Goal: Task Accomplishment & Management: Complete application form

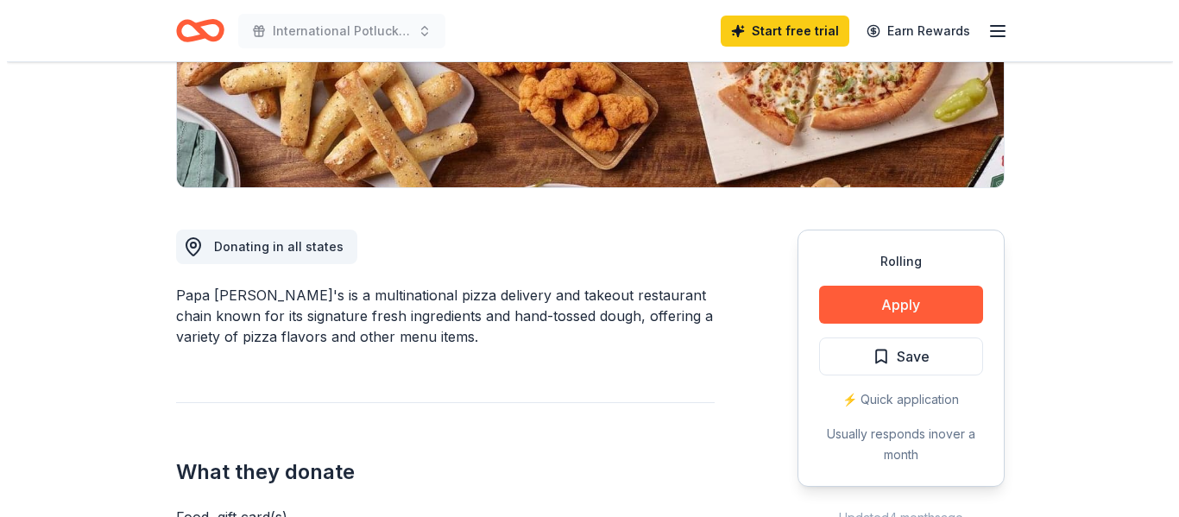
scroll to position [259, 0]
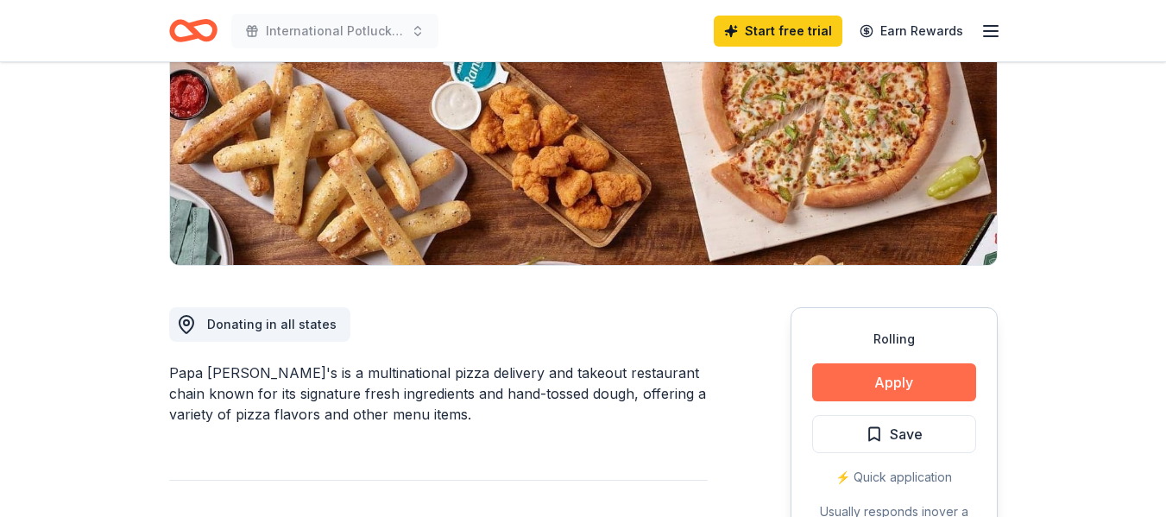
click at [912, 376] on button "Apply" at bounding box center [894, 382] width 164 height 38
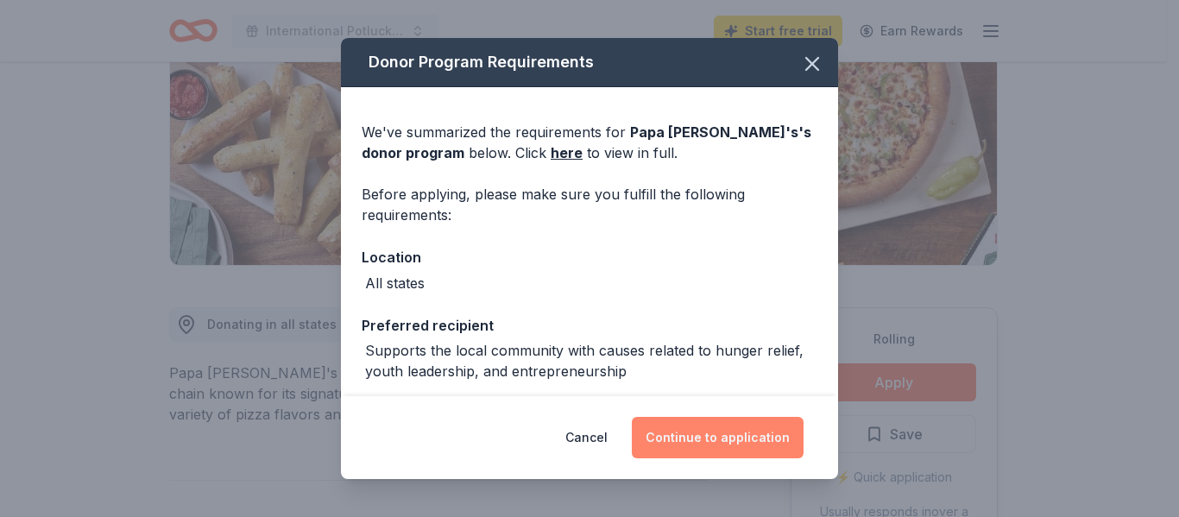
click at [710, 438] on button "Continue to application" at bounding box center [718, 437] width 172 height 41
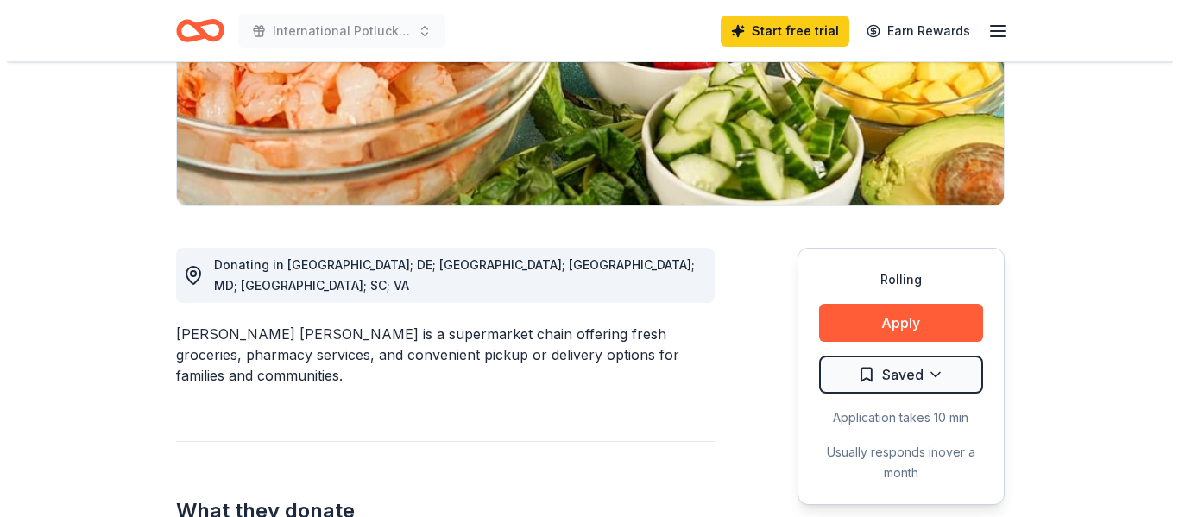
scroll to position [345, 0]
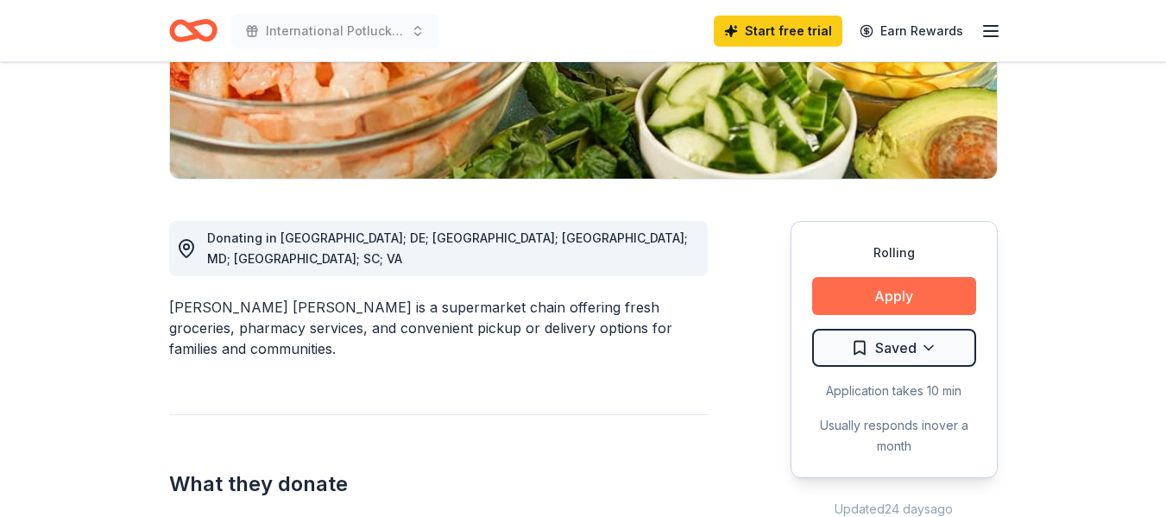
click at [860, 300] on button "Apply" at bounding box center [894, 296] width 164 height 38
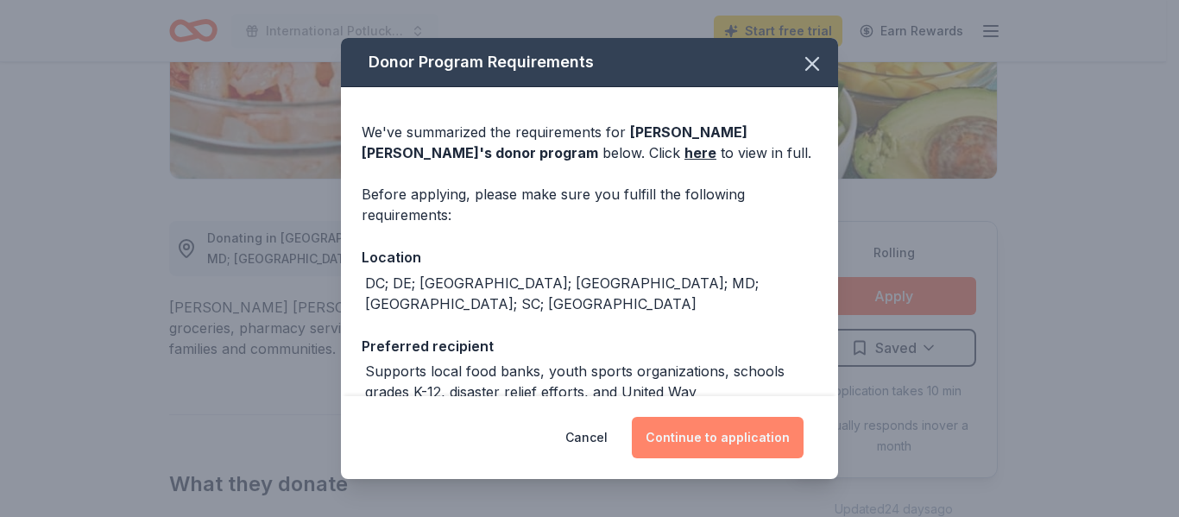
click at [706, 439] on button "Continue to application" at bounding box center [718, 437] width 172 height 41
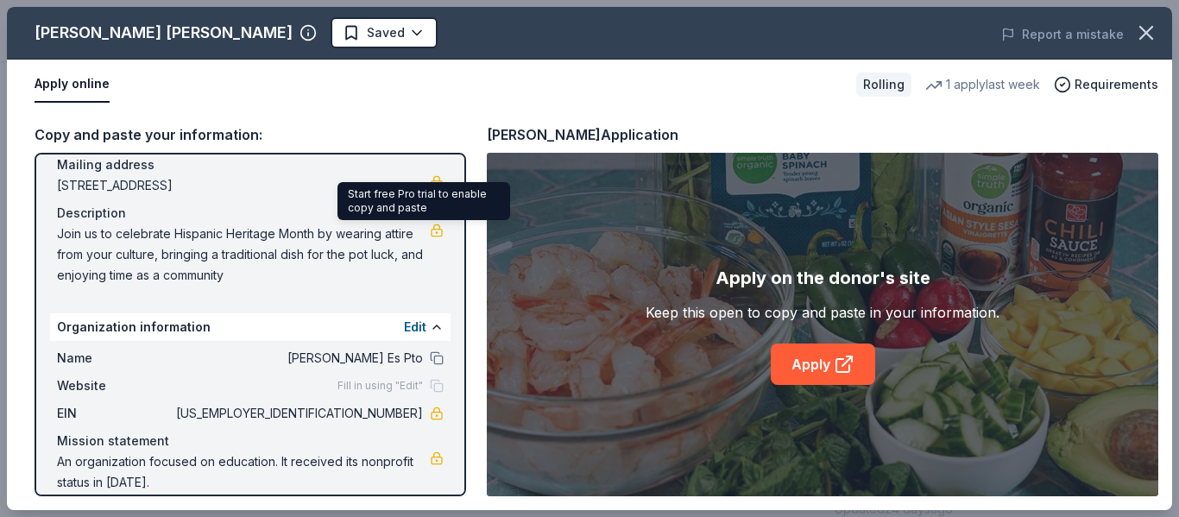
scroll to position [150, 0]
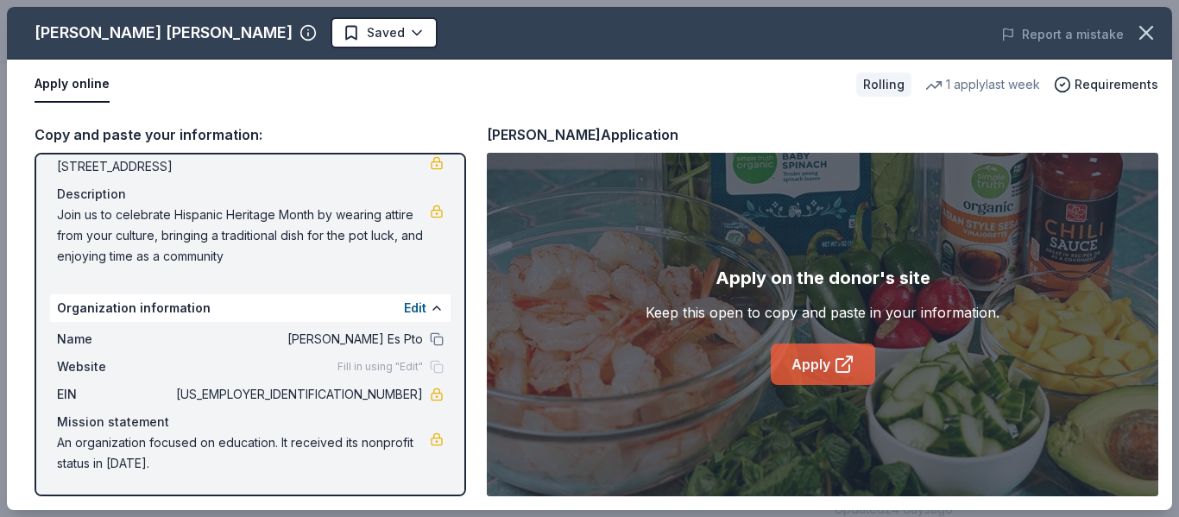
click at [831, 362] on link "Apply" at bounding box center [823, 364] width 104 height 41
